Goal: Check status: Check status

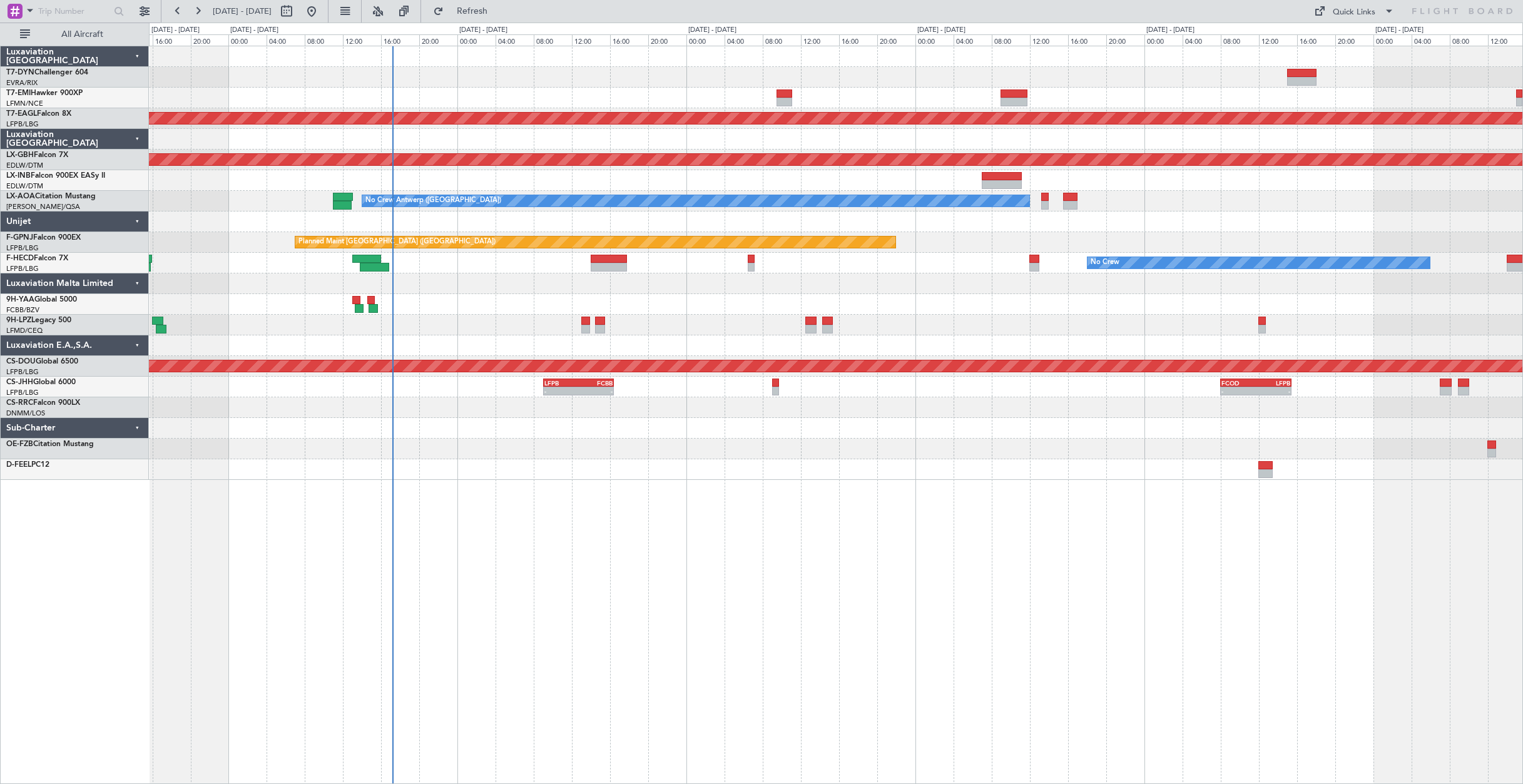
click at [480, 23] on div "Planned Maint Dubai (Al Maktoum Intl) Planned Maint Nurnberg Unplanned Maint [G…" at bounding box center [762, 403] width 1523 height 761
click at [480, 18] on button "Refresh" at bounding box center [464, 11] width 75 height 20
click at [489, 14] on span "Refresh" at bounding box center [472, 11] width 53 height 9
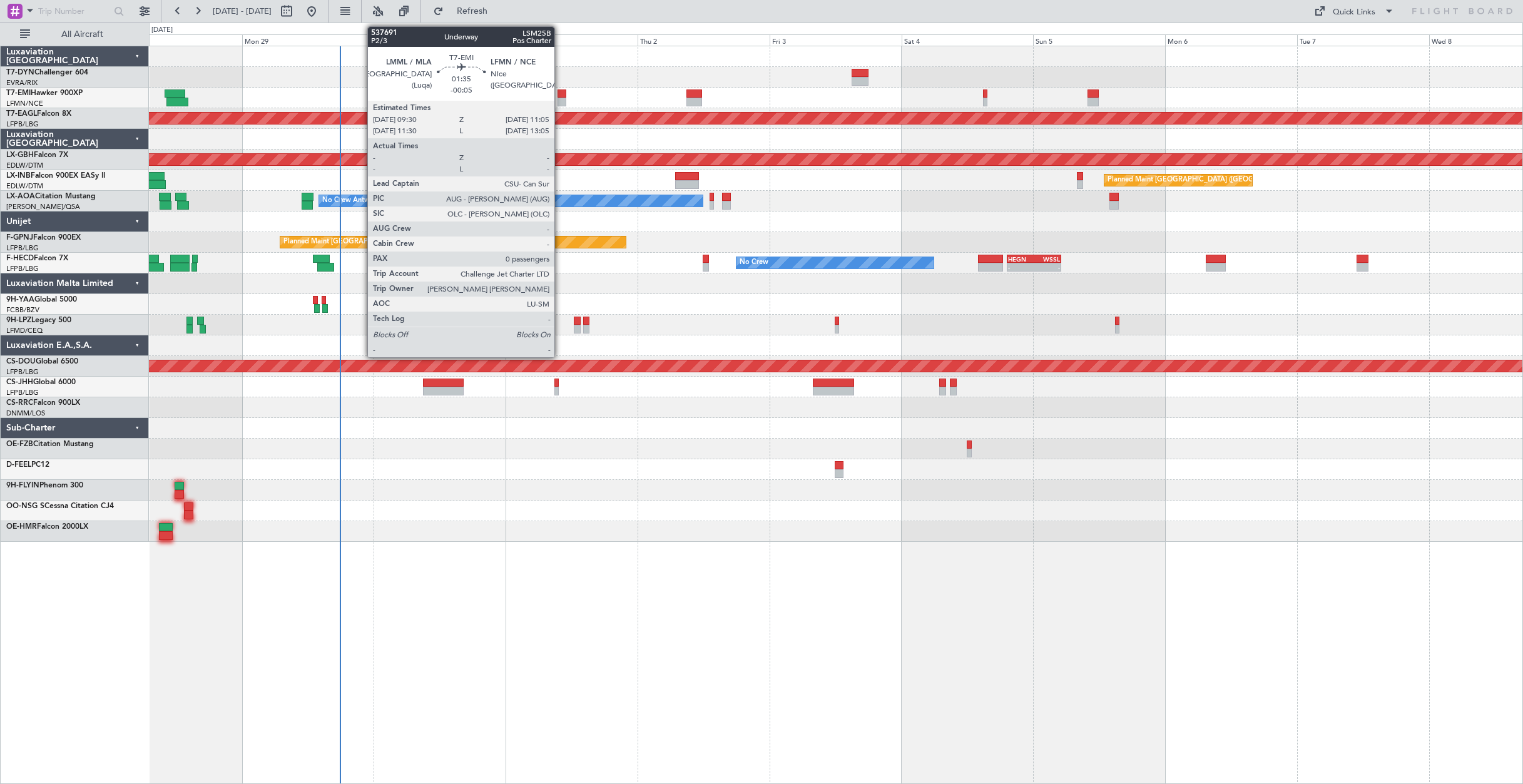
click at [560, 100] on div at bounding box center [562, 102] width 9 height 9
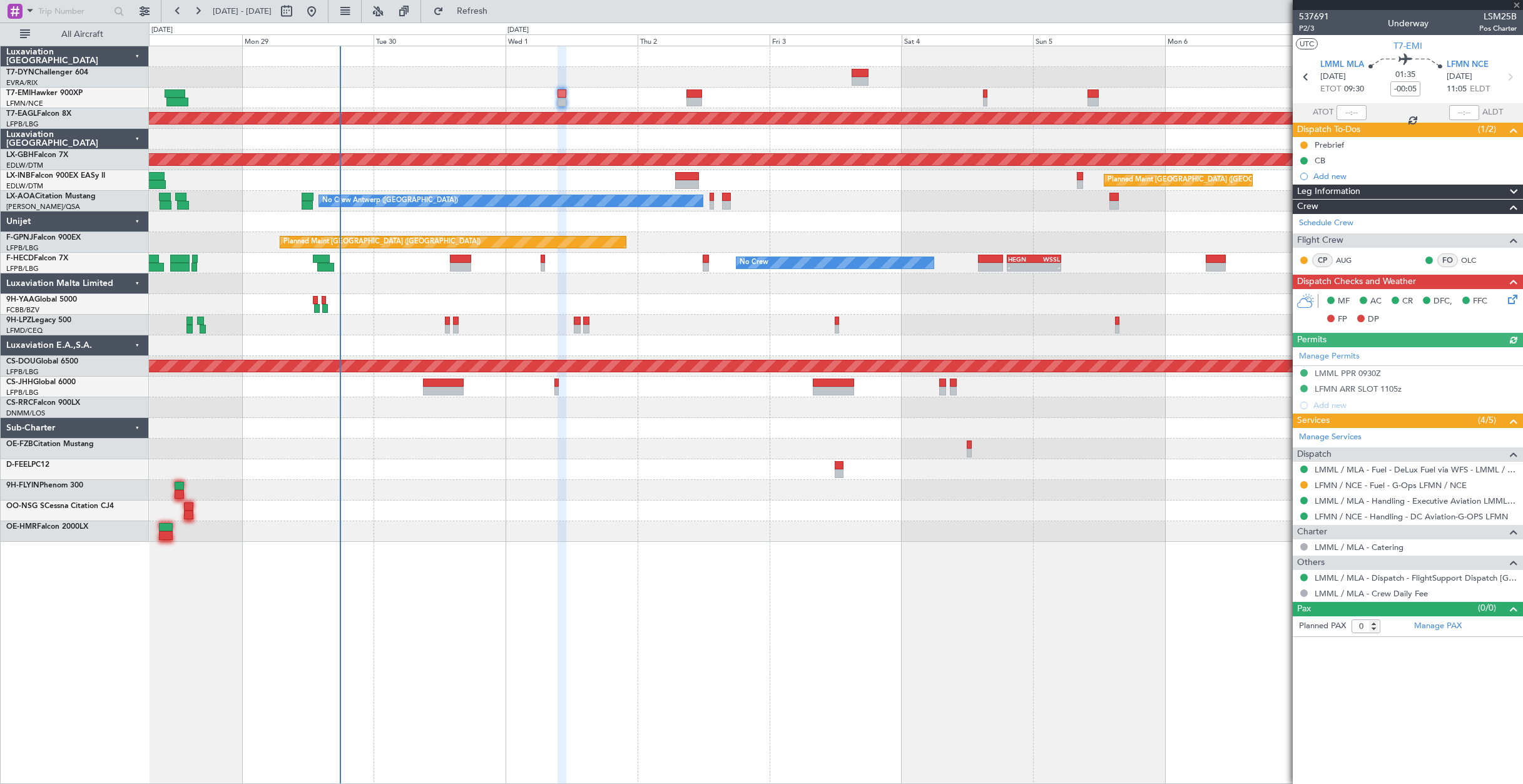
click at [687, 98] on div at bounding box center [835, 98] width 1374 height 20
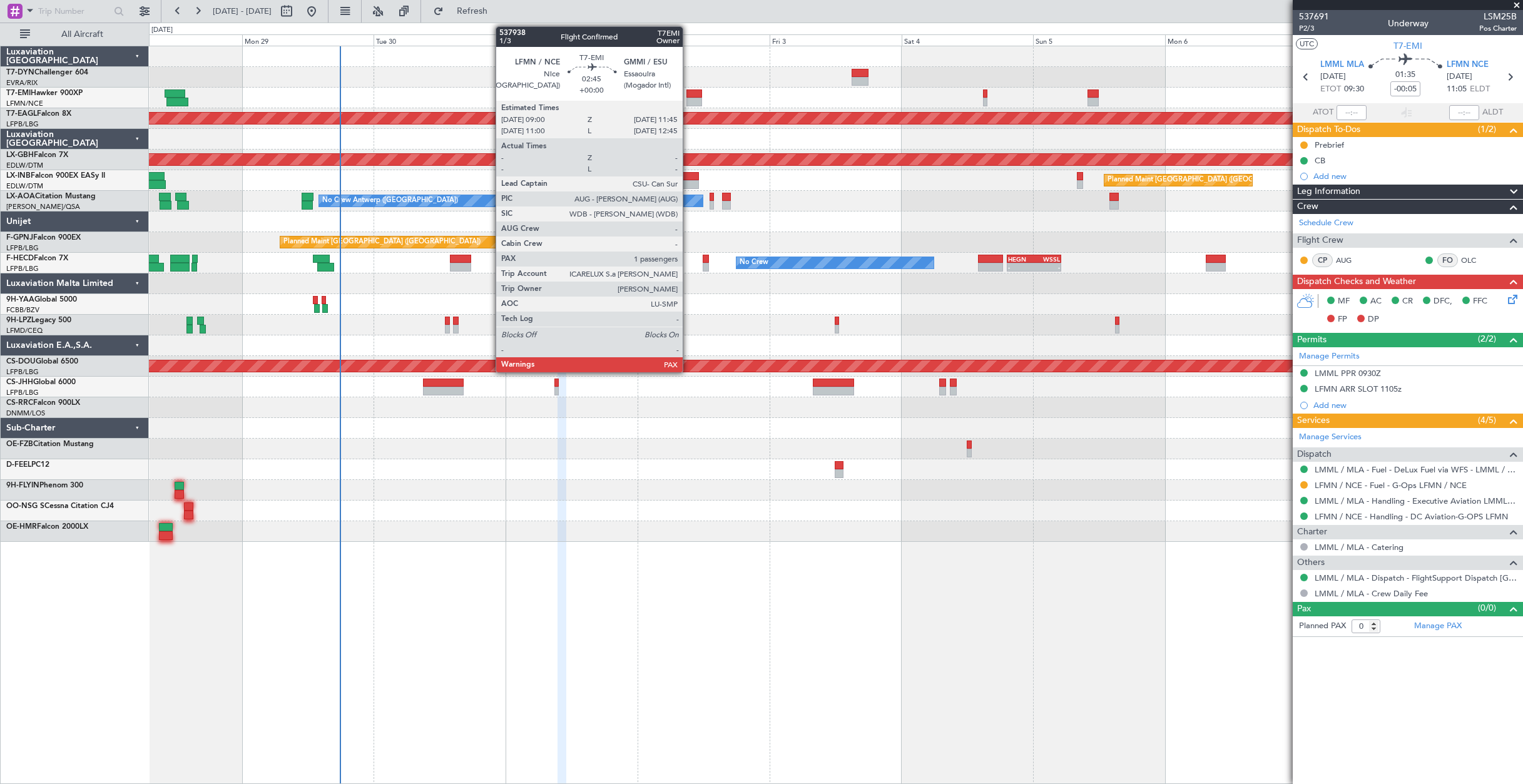
click at [690, 97] on div at bounding box center [695, 94] width 16 height 9
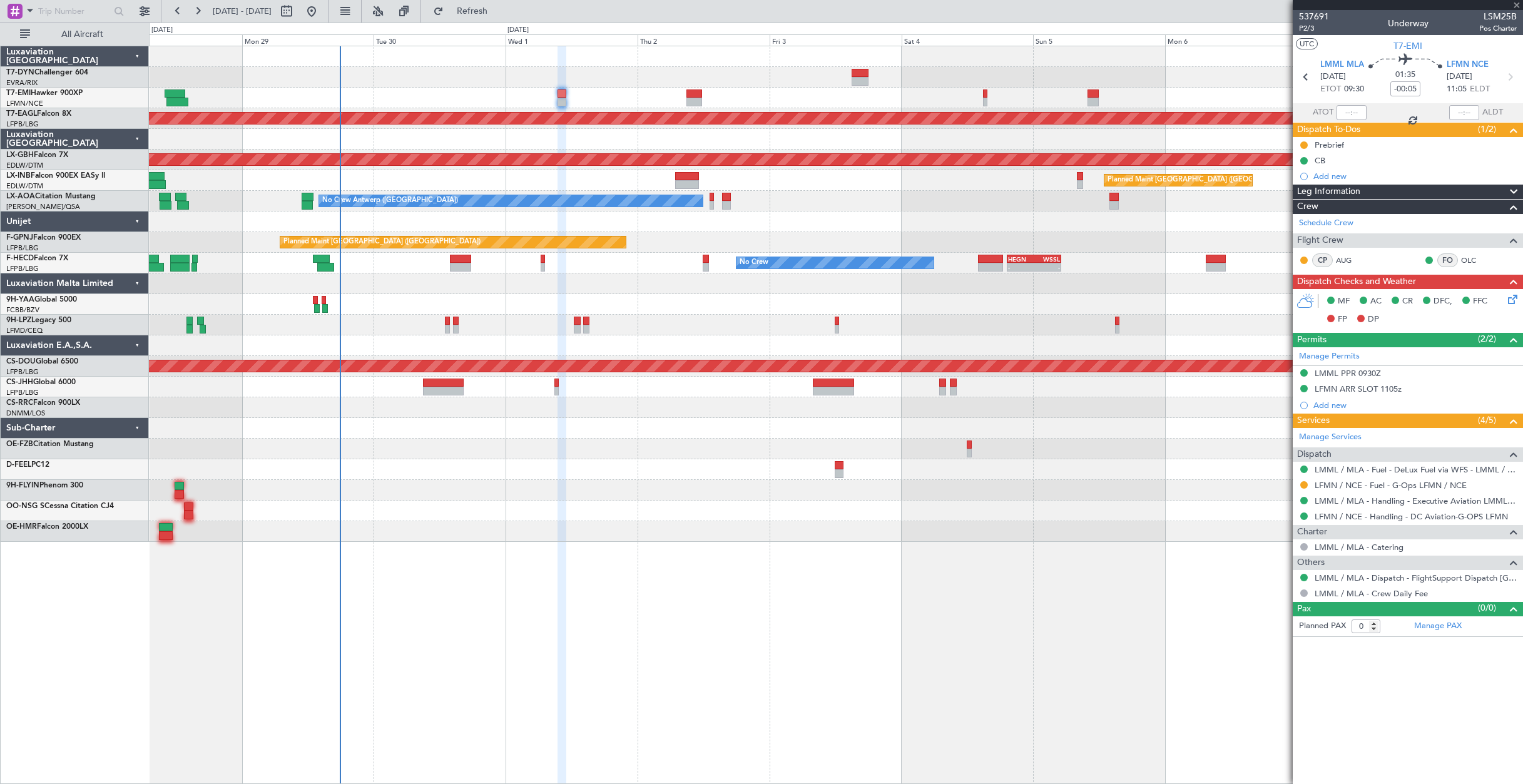
type input "1"
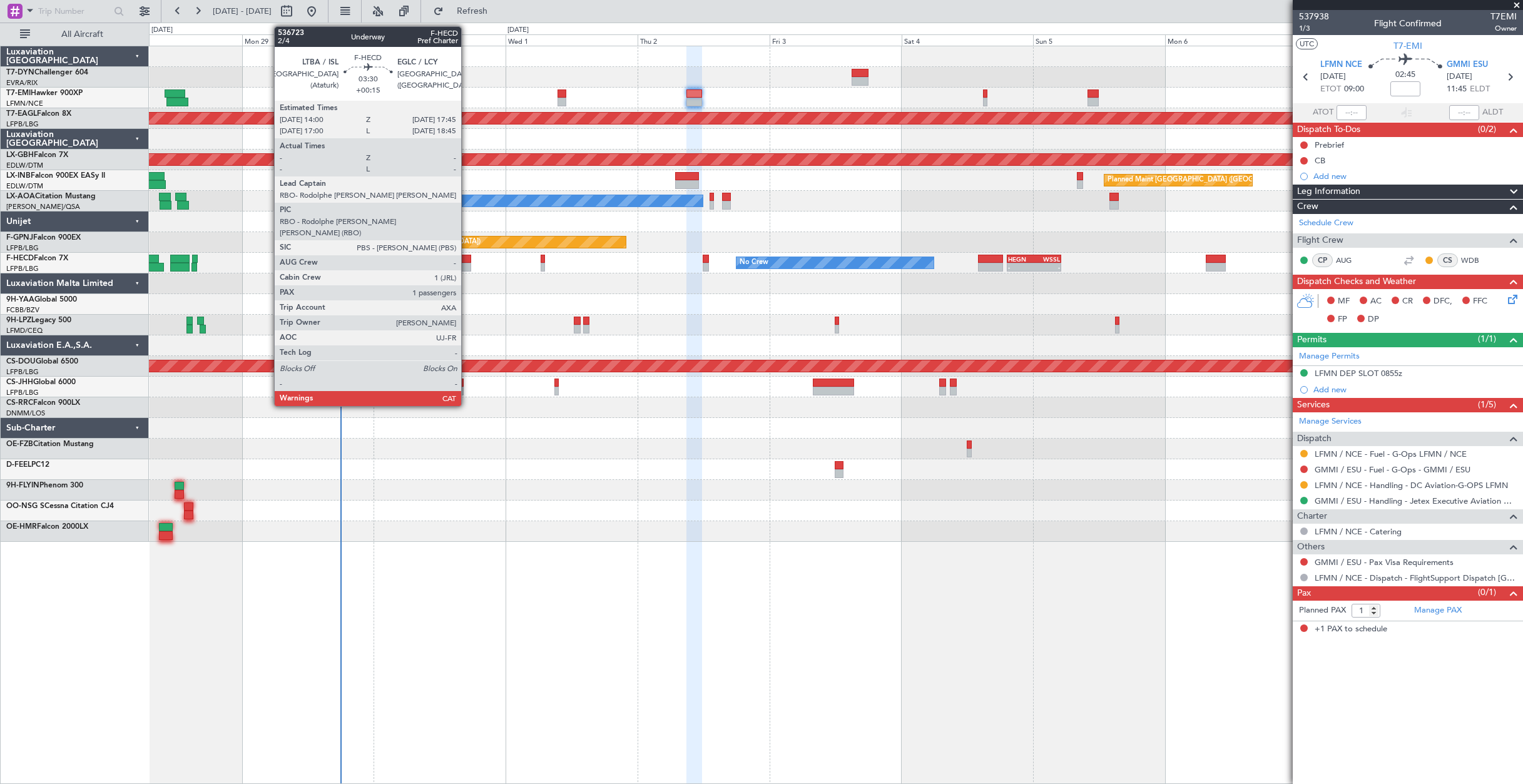
click at [467, 265] on div at bounding box center [460, 267] width 20 height 9
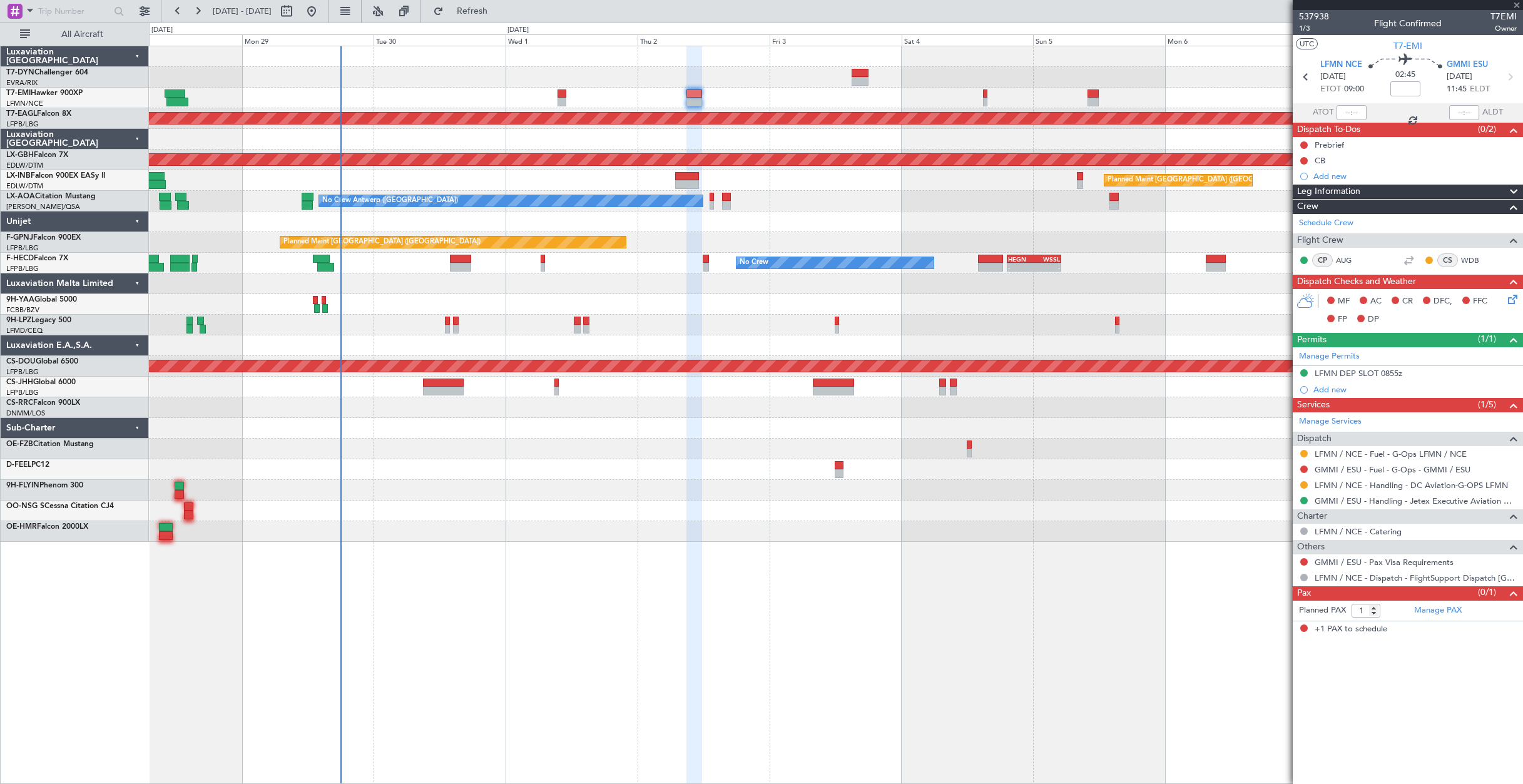
type input "+00:15"
